Goal: Transaction & Acquisition: Purchase product/service

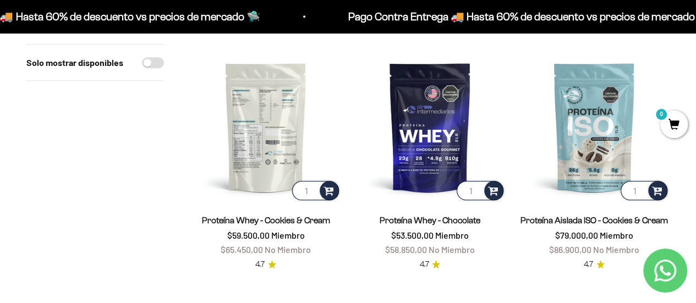
scroll to position [385, 0]
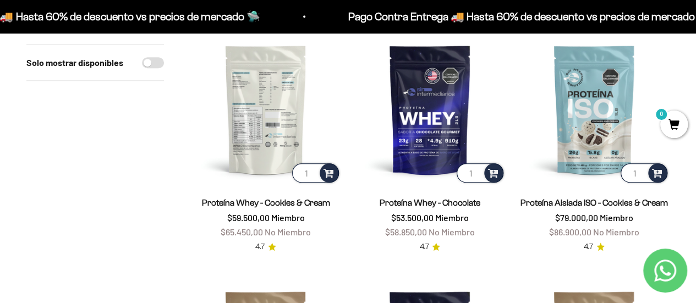
click at [259, 106] on img at bounding box center [265, 109] width 151 height 151
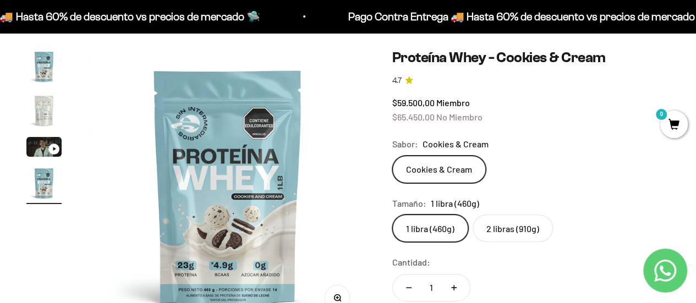
scroll to position [55, 0]
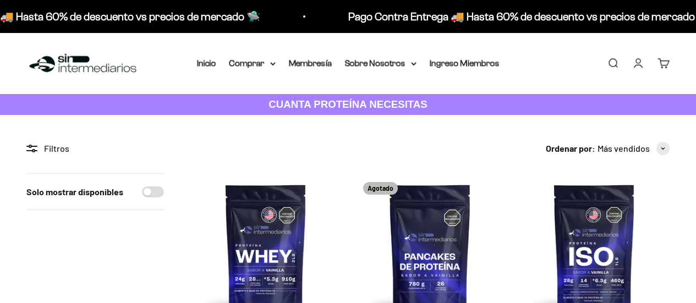
scroll to position [385, 0]
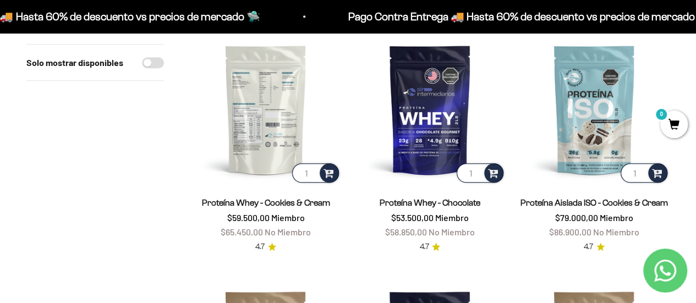
click at [263, 106] on img at bounding box center [265, 109] width 151 height 151
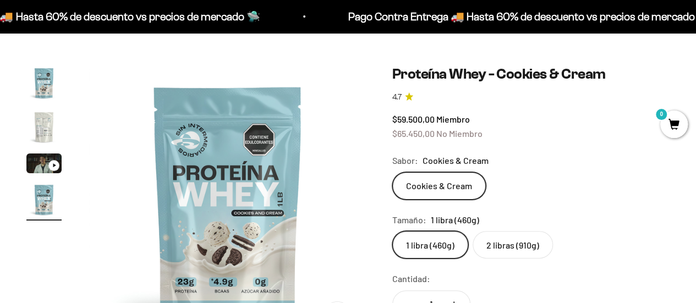
scroll to position [0, 852]
click at [44, 198] on img "Ir al artículo 4" at bounding box center [43, 199] width 35 height 35
click at [51, 83] on img "Ir al artículo 1" at bounding box center [43, 82] width 35 height 35
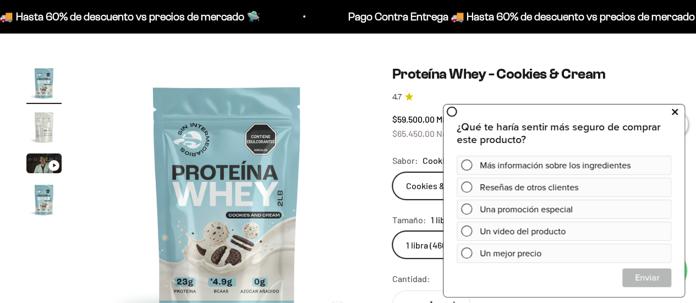
click at [678, 111] on button at bounding box center [675, 112] width 20 height 18
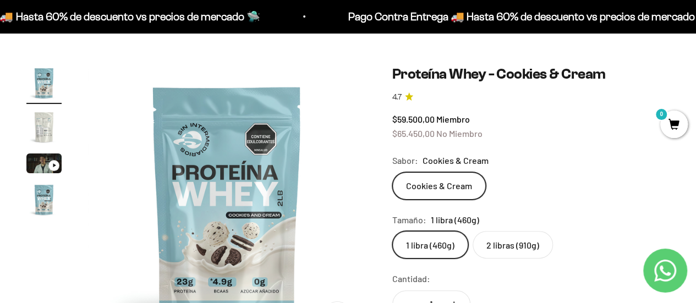
click at [501, 242] on label "2 libras (910g)" at bounding box center [513, 245] width 80 height 28
click at [392, 231] on input "2 libras (910g)" at bounding box center [392, 231] width 1 height 1
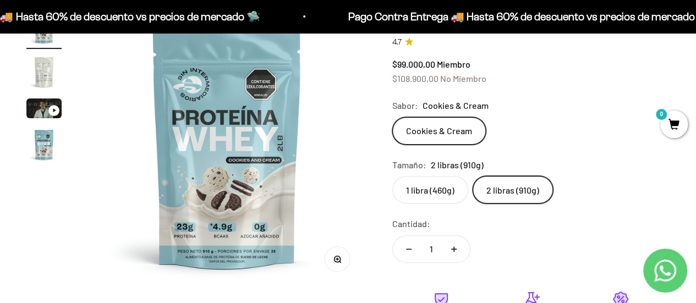
scroll to position [55, 0]
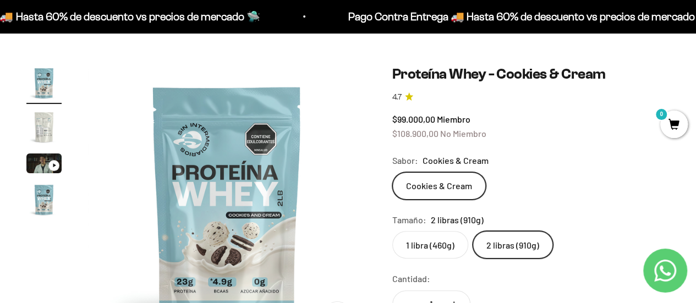
click at [46, 129] on img "Ir al artículo 2" at bounding box center [43, 126] width 35 height 35
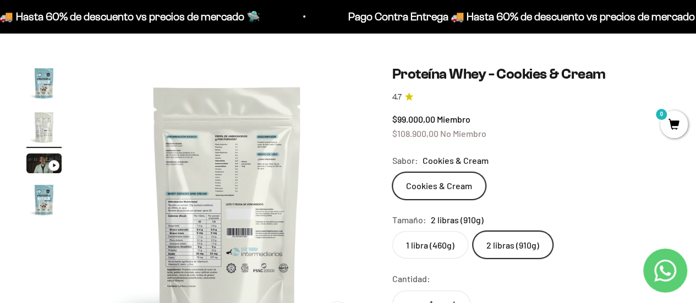
click at [240, 172] on img at bounding box center [228, 204] width 278 height 278
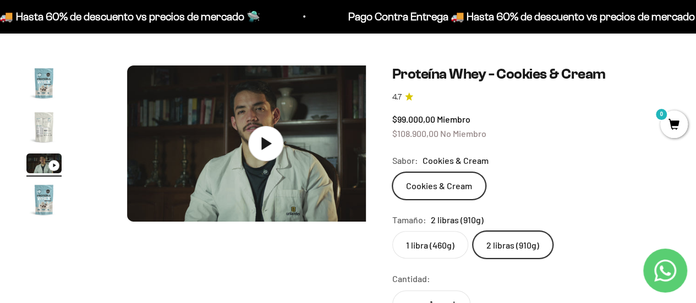
scroll to position [0, 568]
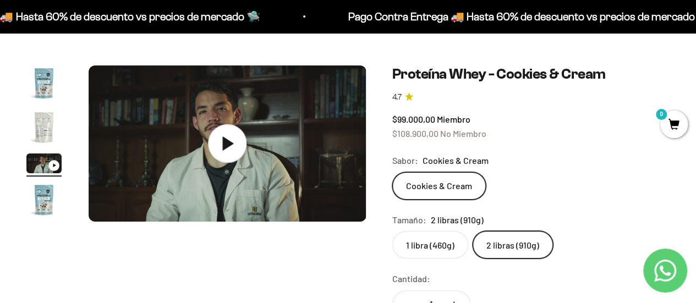
click at [227, 143] on icon at bounding box center [228, 143] width 11 height 14
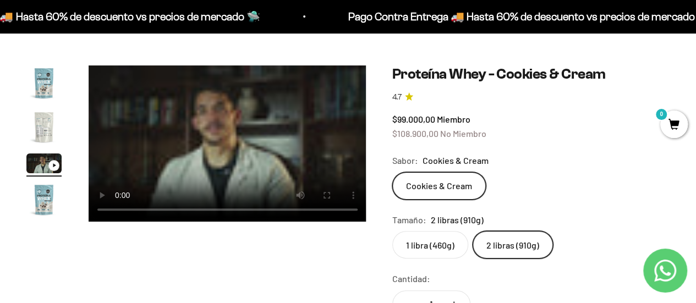
click at [45, 125] on img "Ir al artículo 2" at bounding box center [43, 126] width 35 height 35
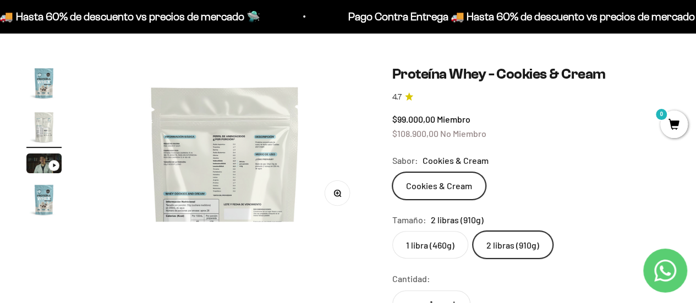
scroll to position [0, 284]
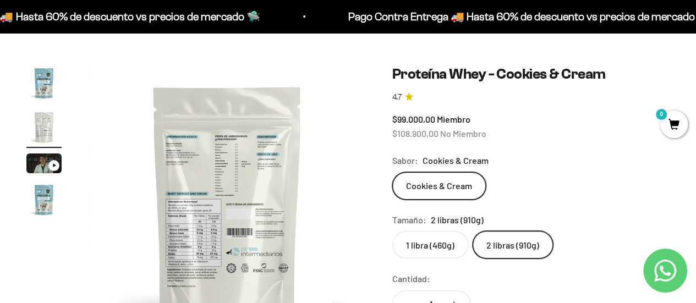
click at [238, 183] on img at bounding box center [228, 204] width 278 height 278
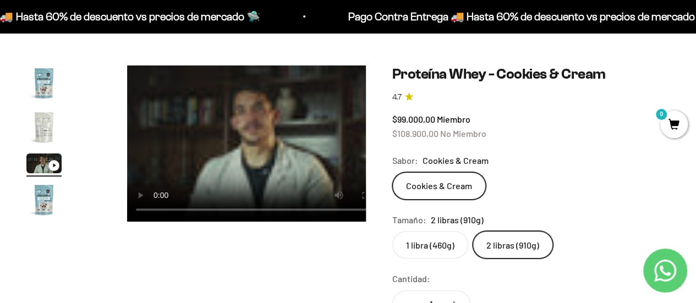
scroll to position [0, 568]
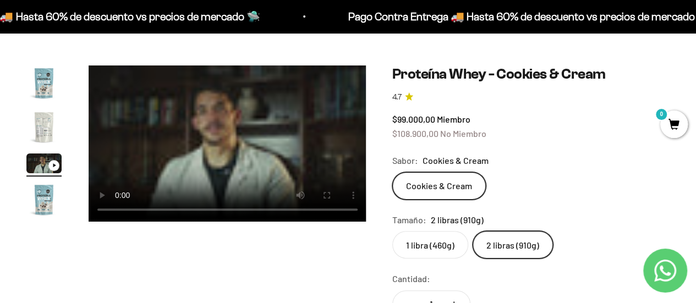
click at [36, 122] on img "Ir al artículo 2" at bounding box center [43, 126] width 35 height 35
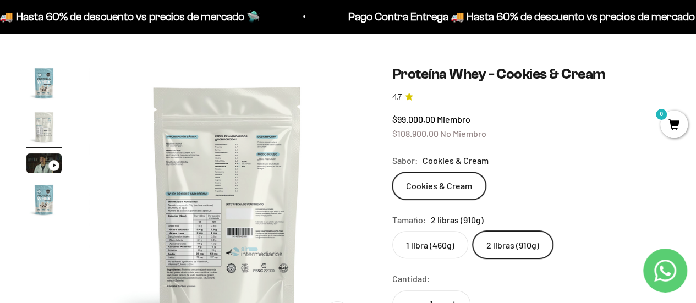
click at [209, 120] on img at bounding box center [228, 204] width 278 height 278
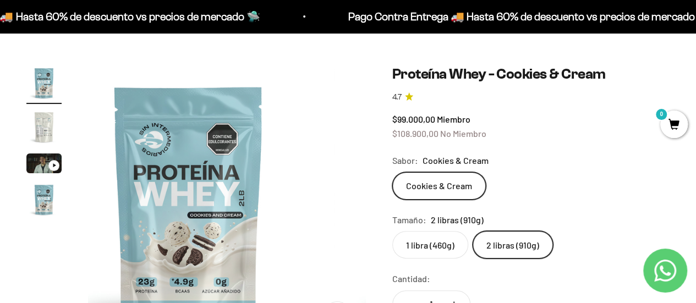
scroll to position [0, 12]
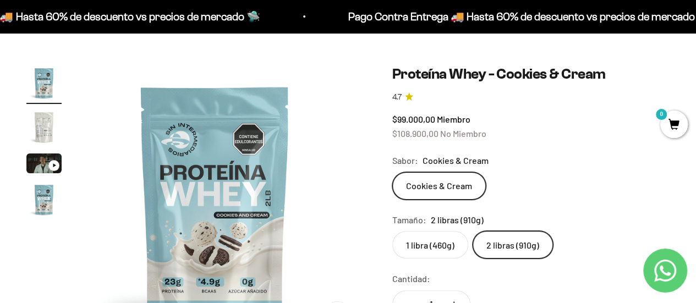
click at [217, 184] on img at bounding box center [215, 204] width 278 height 278
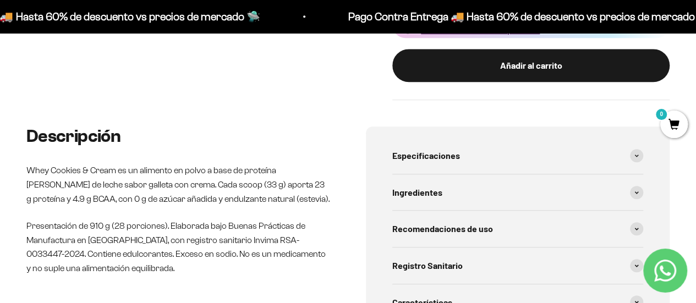
scroll to position [220, 0]
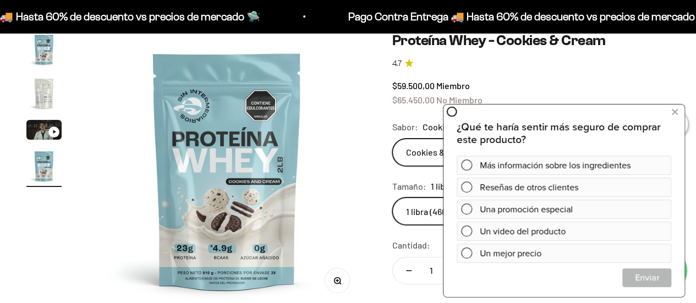
scroll to position [0, 852]
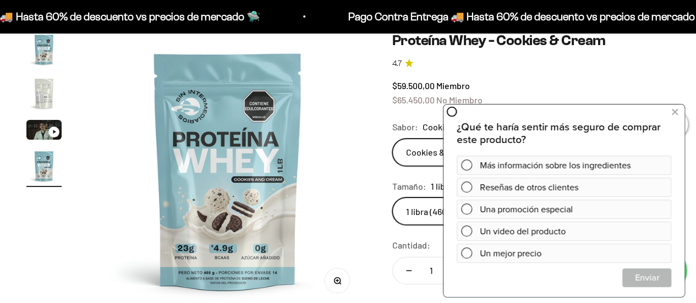
click at [43, 95] on img "Ir al artículo 2" at bounding box center [43, 93] width 35 height 35
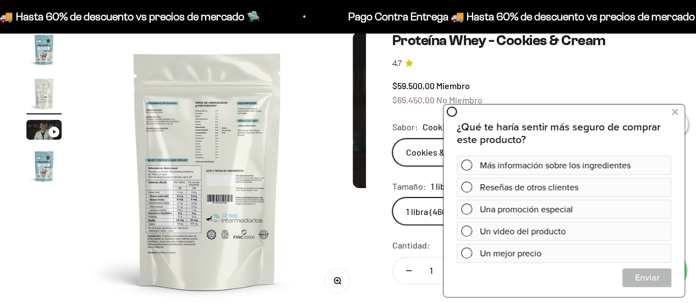
scroll to position [0, 284]
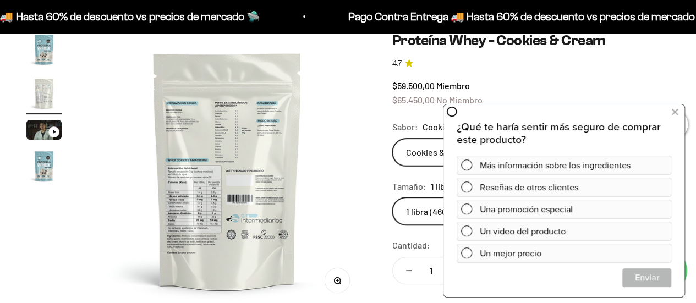
click at [223, 136] on img at bounding box center [228, 171] width 278 height 278
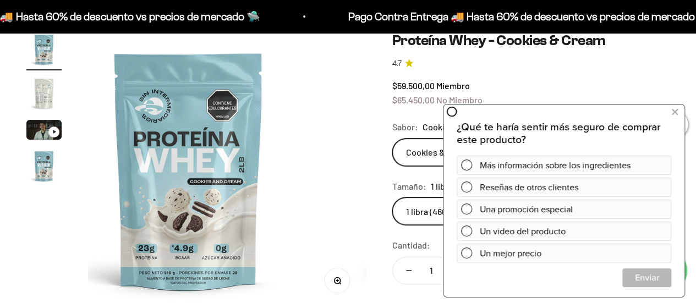
scroll to position [0, 0]
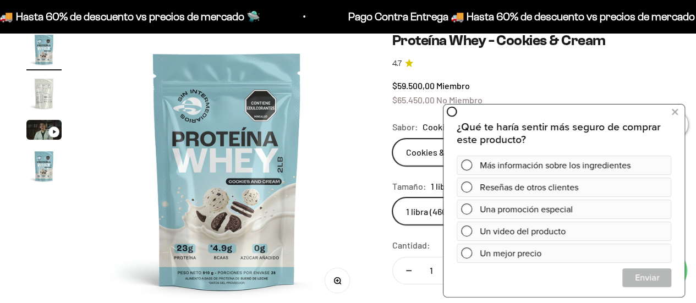
click at [37, 82] on img "Ir al artículo 2" at bounding box center [43, 93] width 35 height 35
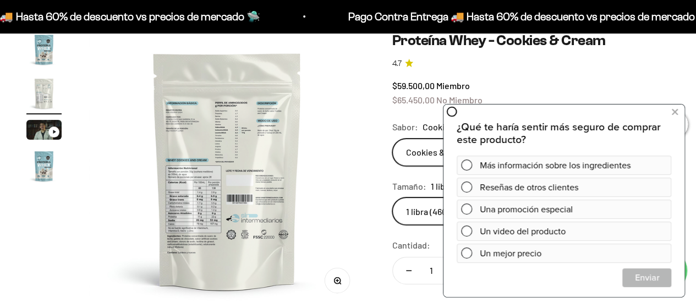
scroll to position [0, 284]
click at [679, 113] on button at bounding box center [675, 112] width 20 height 18
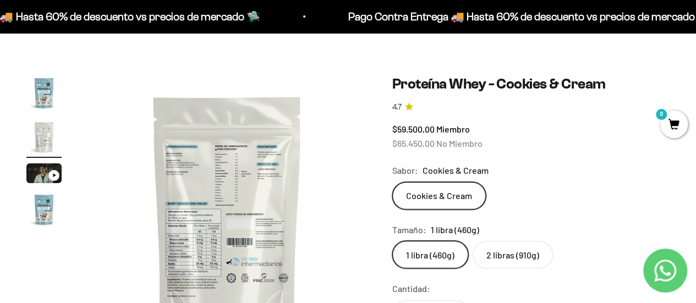
scroll to position [0, 0]
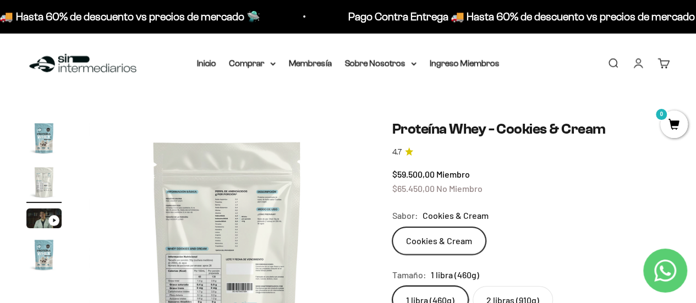
click at [227, 220] on img at bounding box center [228, 259] width 278 height 278
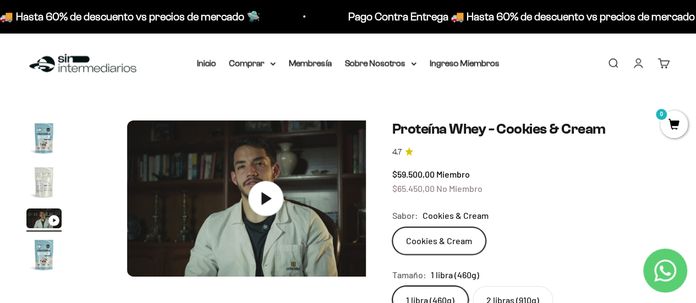
scroll to position [0, 568]
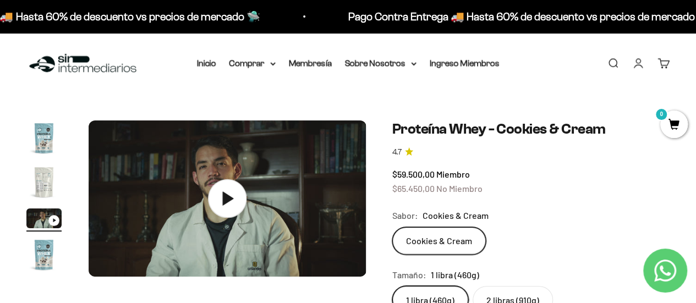
click at [232, 193] on icon at bounding box center [227, 198] width 39 height 39
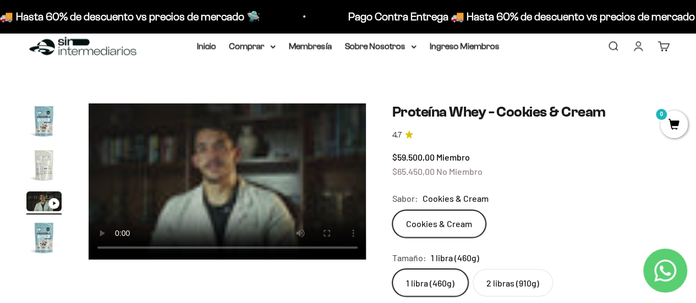
scroll to position [0, 0]
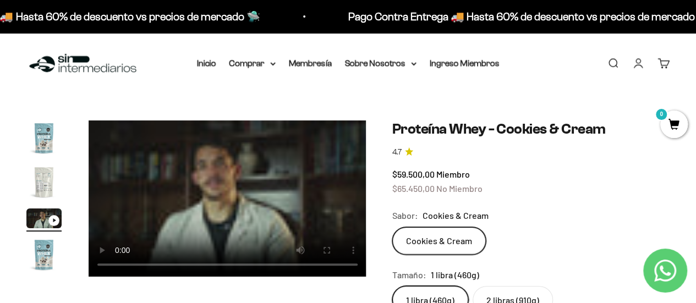
click at [179, 161] on video "Proteína Whey - Cookies & Cream" at bounding box center [228, 198] width 278 height 156
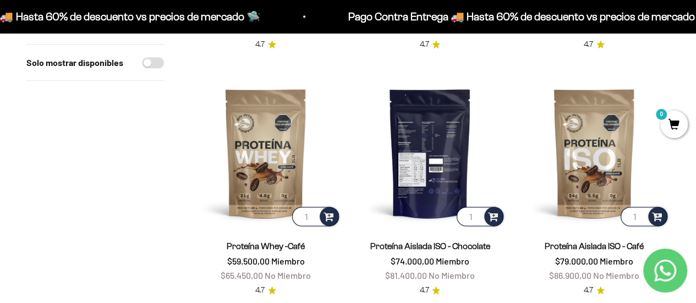
scroll to position [605, 0]
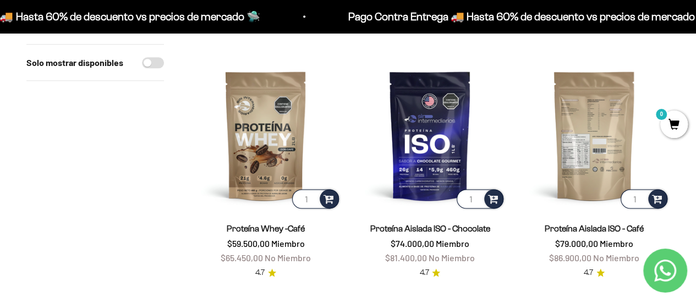
click at [582, 133] on img at bounding box center [594, 135] width 151 height 151
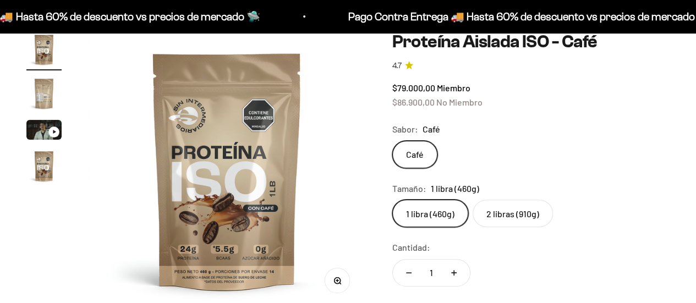
scroll to position [89, 0]
click at [37, 128] on img "Ir al artículo 3" at bounding box center [43, 130] width 35 height 20
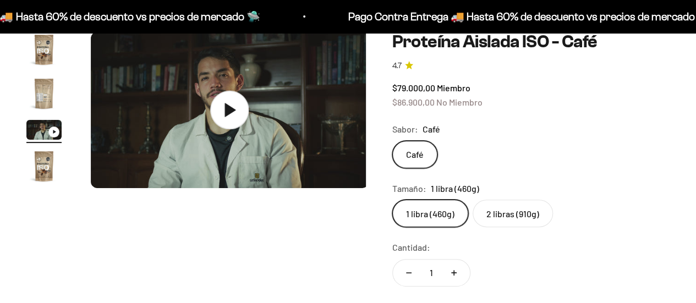
scroll to position [0, 568]
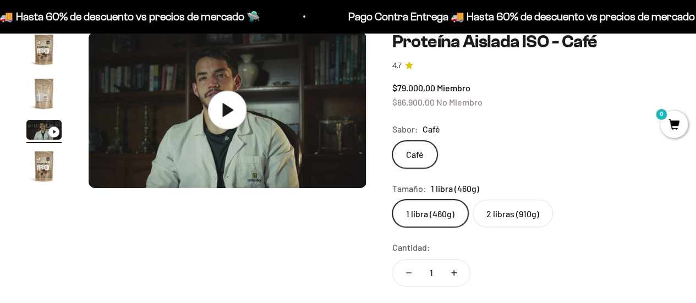
click at [223, 111] on icon at bounding box center [228, 110] width 11 height 14
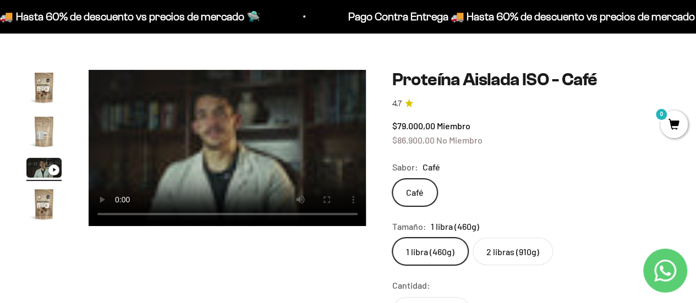
scroll to position [34, 0]
